Goal: Information Seeking & Learning: Find specific fact

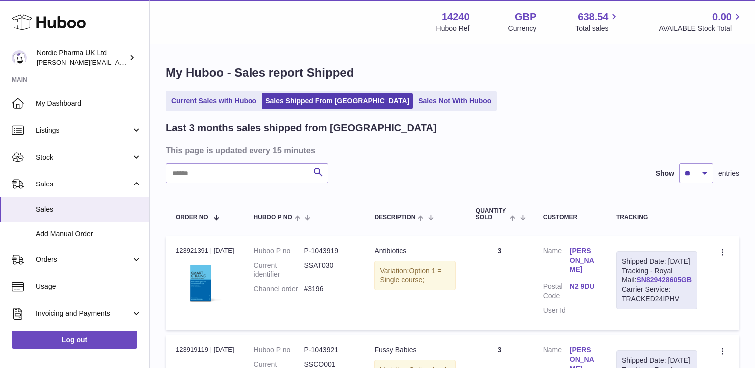
select select "**"
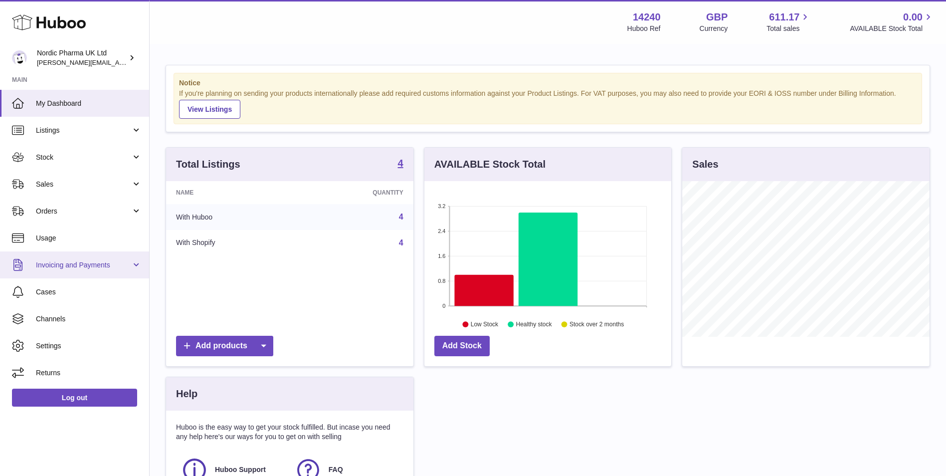
scroll to position [156, 247]
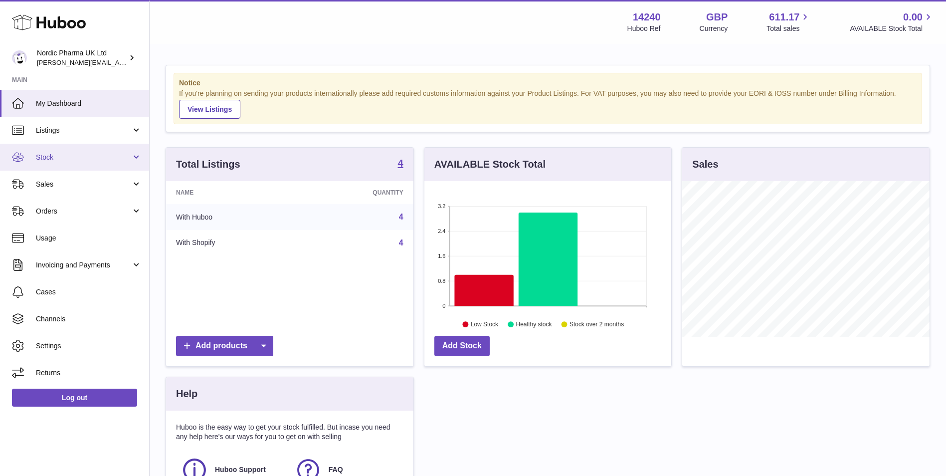
click at [78, 151] on link "Stock" at bounding box center [74, 157] width 149 height 27
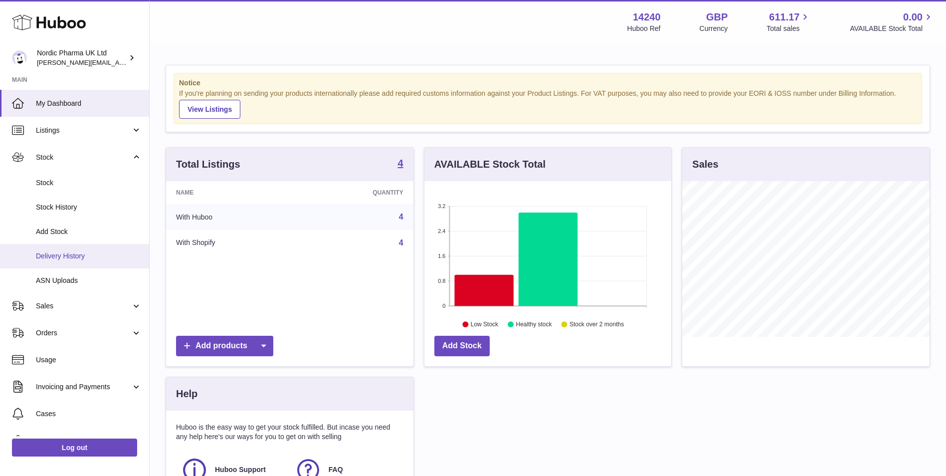
click at [83, 249] on link "Delivery History" at bounding box center [74, 256] width 149 height 24
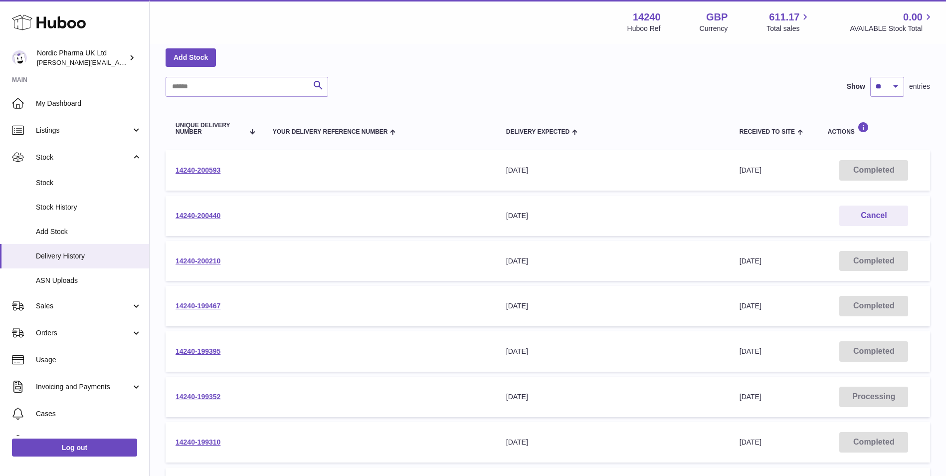
scroll to position [50, 0]
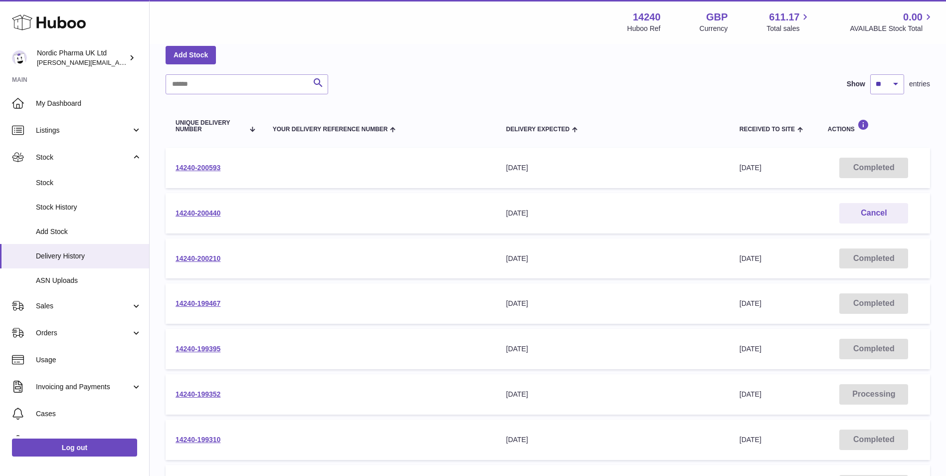
drag, startPoint x: 196, startPoint y: 161, endPoint x: 159, endPoint y: 160, distance: 36.9
click at [157, 160] on div "Delivery list Add Stock Search Show ** ** ** *** entries Unique Delivery Number…" at bounding box center [548, 320] width 797 height 651
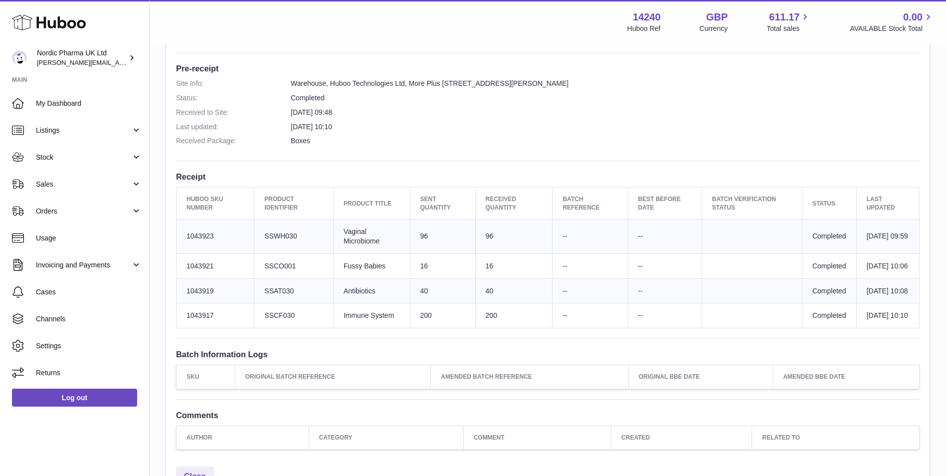
scroll to position [237, 0]
drag, startPoint x: 188, startPoint y: 198, endPoint x: 902, endPoint y: 340, distance: 728.0
click at [902, 327] on table "Huboo SKU Number Product Identifier Product title Sent Quantity Received Quanti…" at bounding box center [548, 256] width 744 height 141
drag, startPoint x: 902, startPoint y: 340, endPoint x: 883, endPoint y: 329, distance: 22.2
copy table "Huboo SKU Number Product Identifier Product title Sent Quantity Received Quanti…"
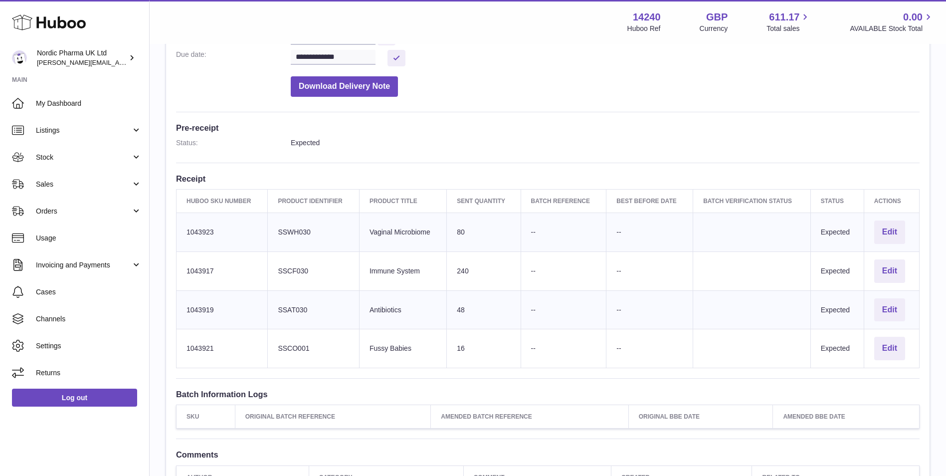
scroll to position [187, 0]
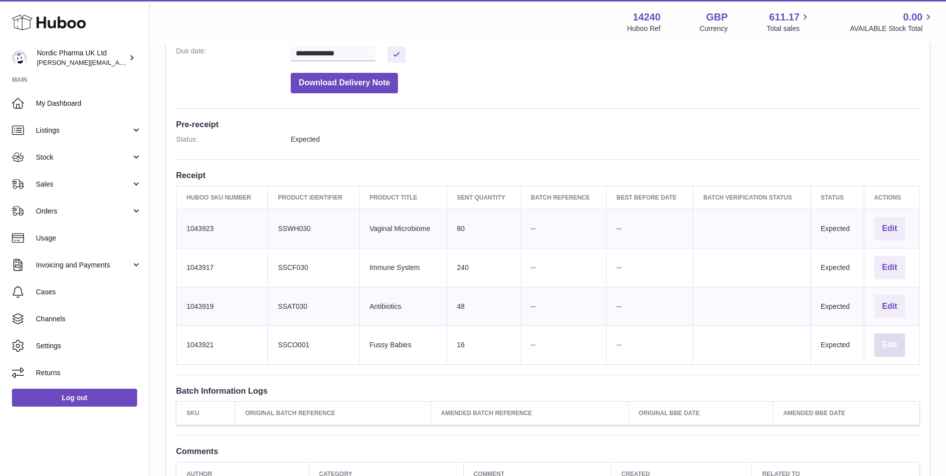
drag, startPoint x: 184, startPoint y: 212, endPoint x: 894, endPoint y: 346, distance: 723.1
click at [894, 346] on tbody "Huboo SKU Number 1043923 Client Identifier SSWH030 Product title Vaginal Microb…" at bounding box center [548, 286] width 743 height 155
drag, startPoint x: 894, startPoint y: 346, endPoint x: 919, endPoint y: 349, distance: 25.6
drag, startPoint x: 919, startPoint y: 349, endPoint x: 546, endPoint y: 298, distance: 377.1
click at [548, 300] on td "Batch Reference --" at bounding box center [564, 306] width 86 height 39
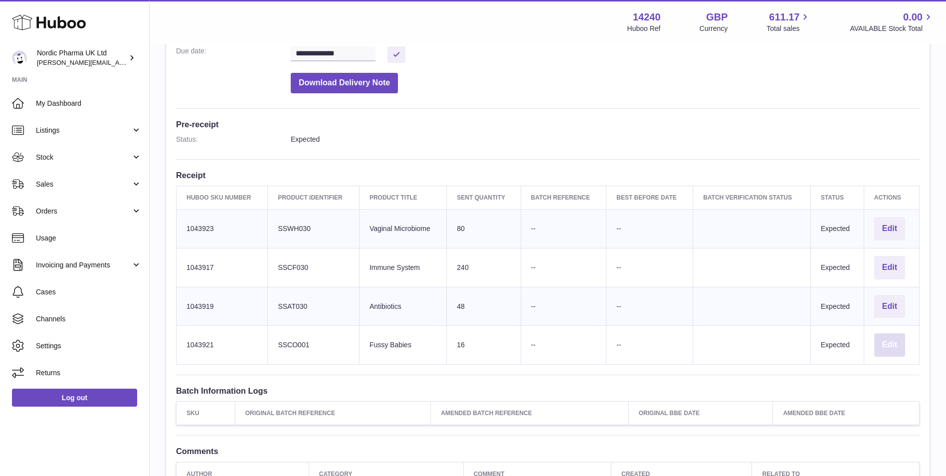
drag, startPoint x: 185, startPoint y: 212, endPoint x: 904, endPoint y: 343, distance: 730.8
click at [904, 343] on tbody "Huboo SKU Number 1043923 Client Identifier SSWH030 Product title Vaginal Microb…" at bounding box center [548, 286] width 743 height 155
copy tbody "1043923 Client Identifier SSWH030 Product title Vaginal Microbiome Sent Quantit…"
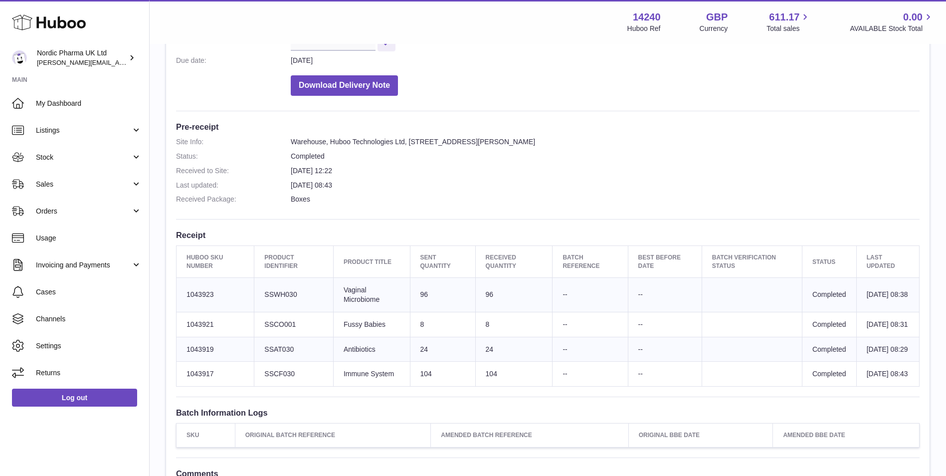
scroll to position [324, 0]
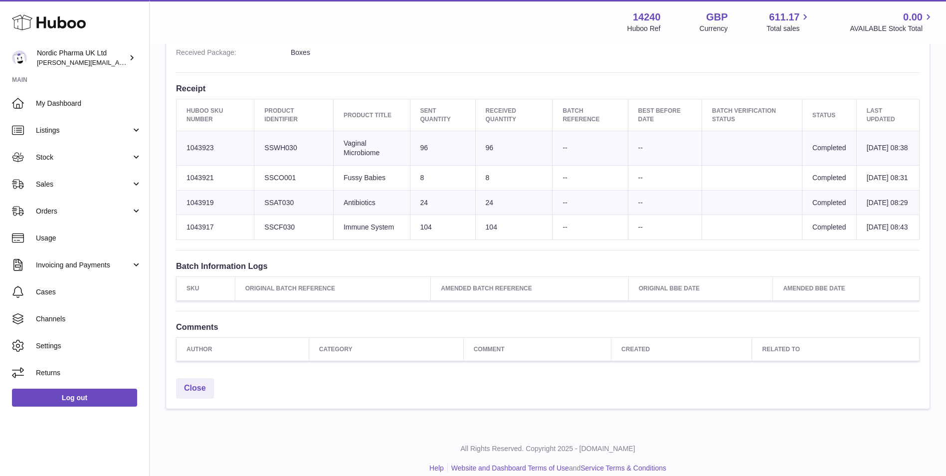
drag, startPoint x: 182, startPoint y: 135, endPoint x: 907, endPoint y: 254, distance: 735.2
click at [907, 239] on tbody "Huboo SKU Number 1043923 Client Identifier SSWH030 Product title Vaginal Microb…" at bounding box center [548, 185] width 743 height 109
drag, startPoint x: 907, startPoint y: 254, endPoint x: 863, endPoint y: 246, distance: 45.6
copy tbody "1043923 Client Identifier SSWH030 Product title Vaginal Microbiome Sent Quantit…"
